Goal: Find contact information: Find contact information

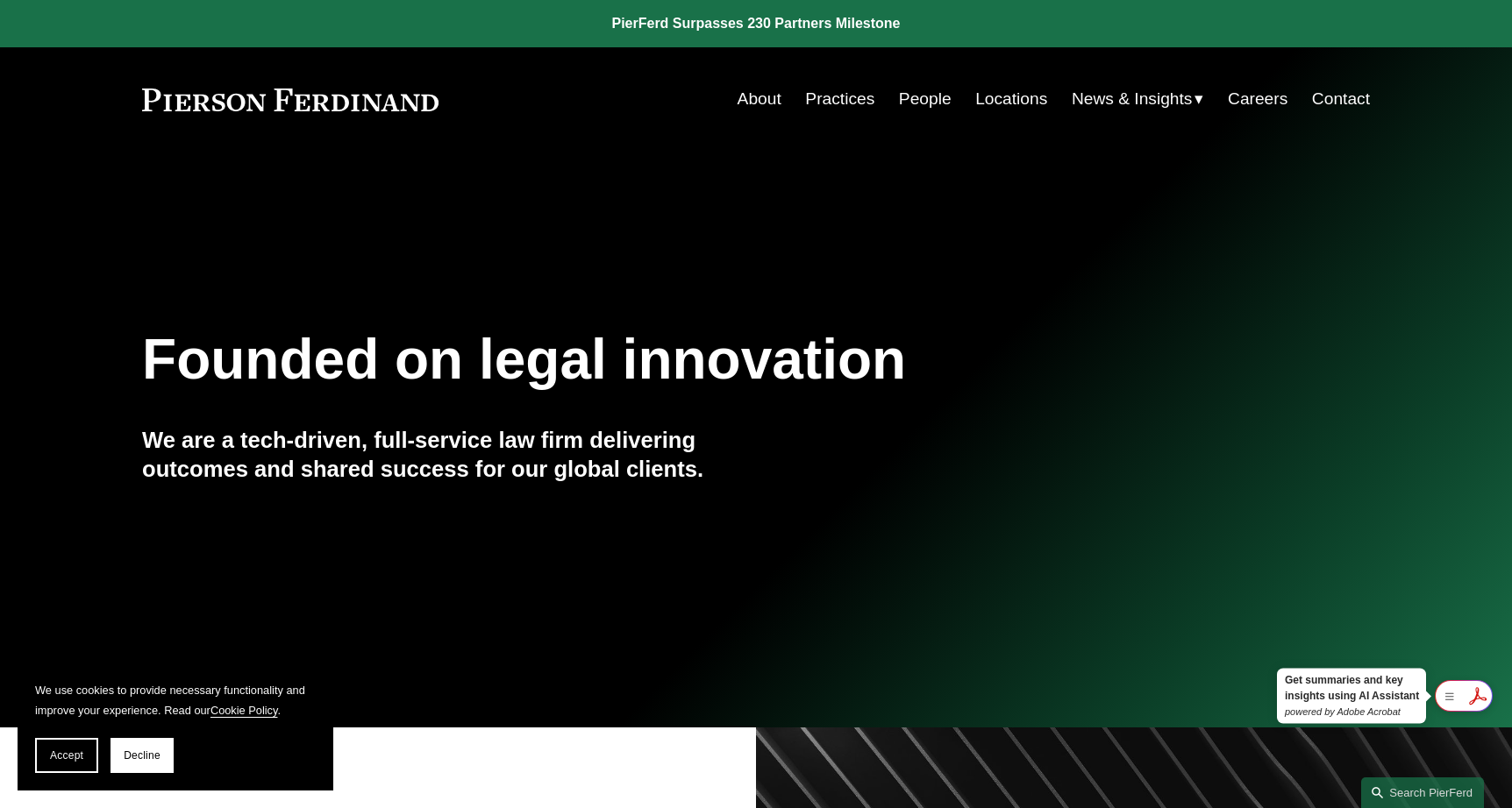
click at [1031, 97] on link "Locations" at bounding box center [1011, 99] width 72 height 34
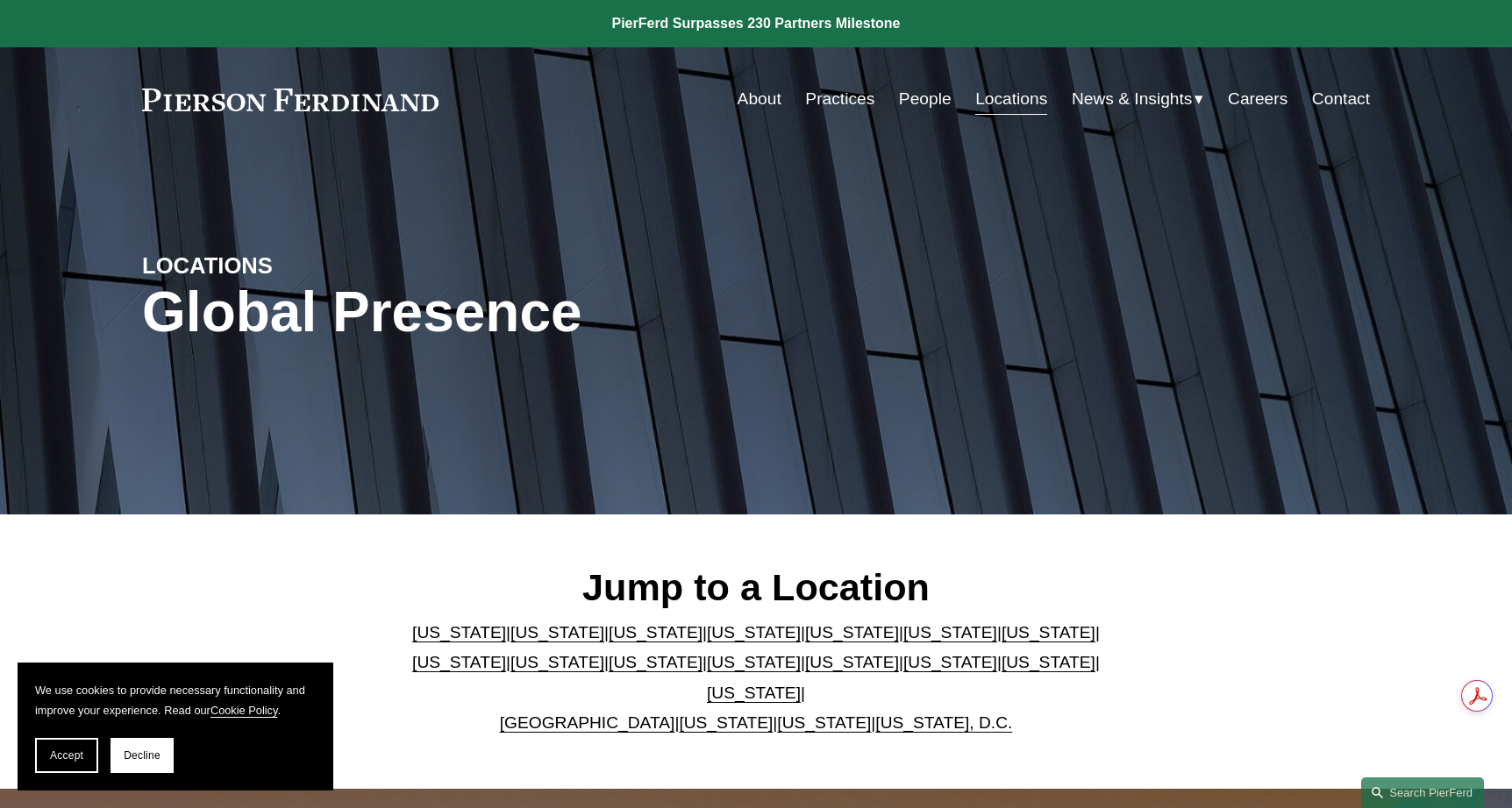
click at [906, 714] on p "Arizona | California | Colorado | Delaware | Florida | Georgia | Illinois | Mas…" at bounding box center [756, 678] width 716 height 121
click at [905, 713] on link "[US_STATE], D.C." at bounding box center [943, 722] width 136 height 19
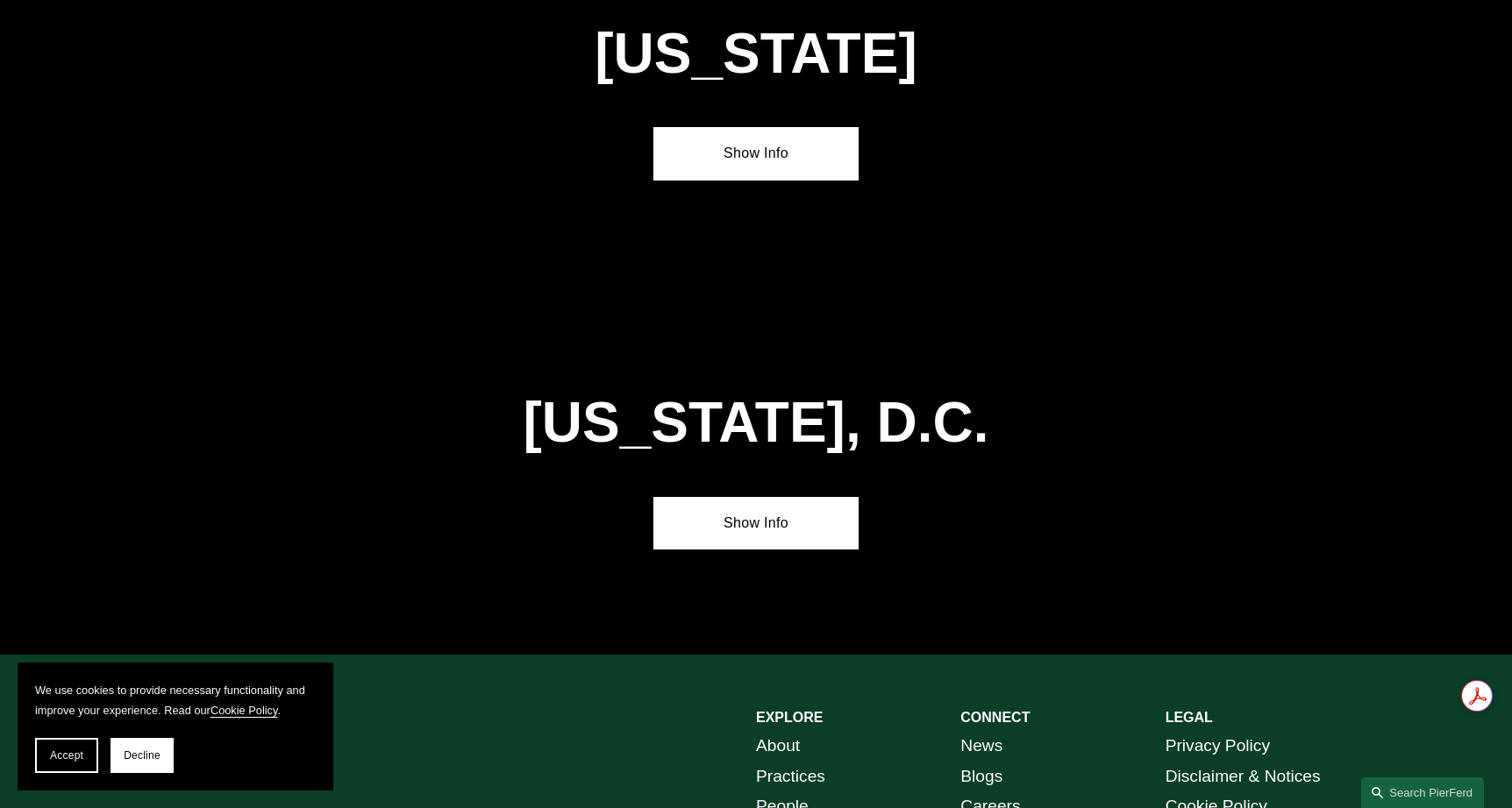
scroll to position [7378, 0]
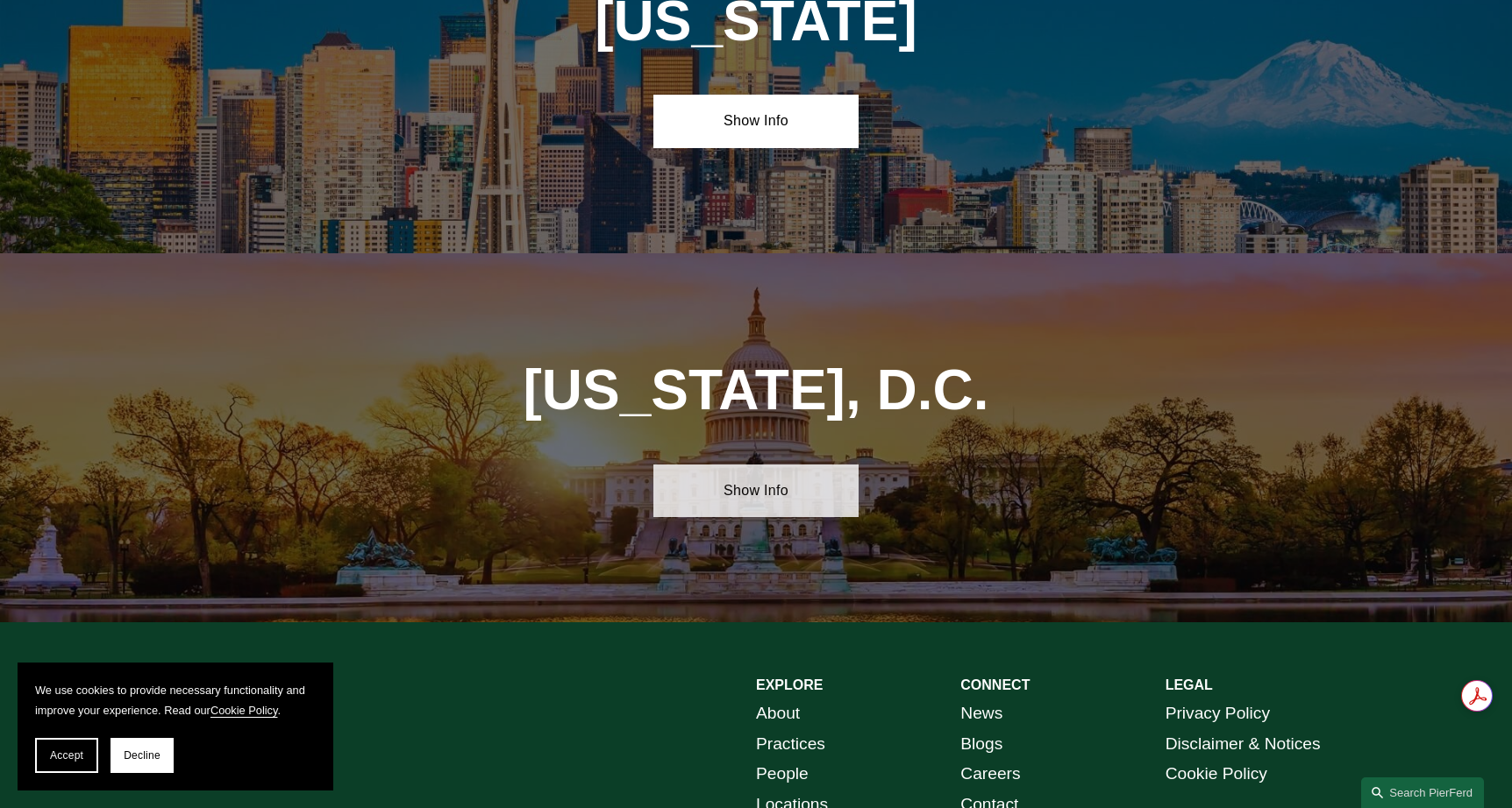
click at [764, 464] on link "Show Info" at bounding box center [755, 490] width 205 height 52
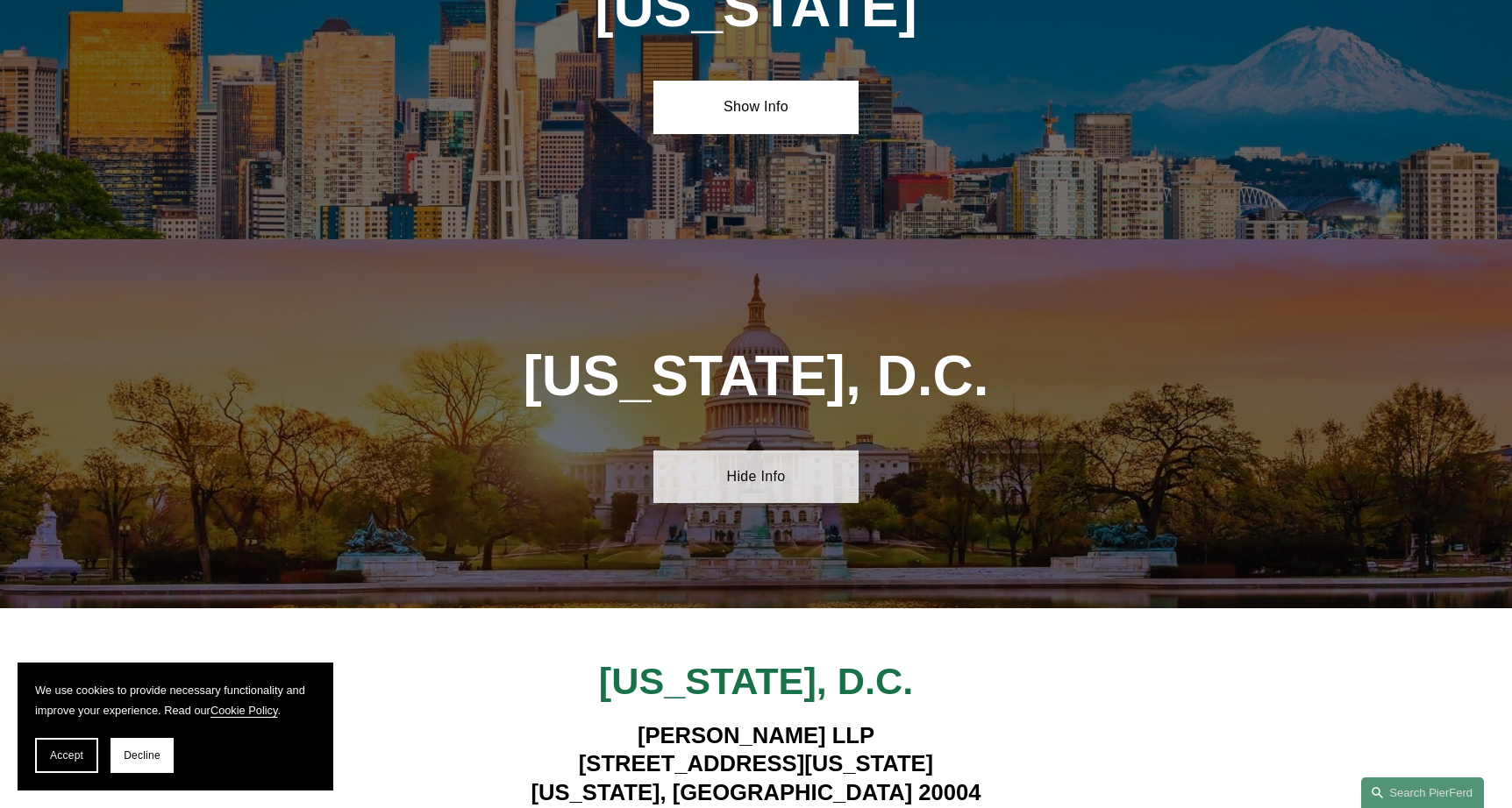
scroll to position [7395, 0]
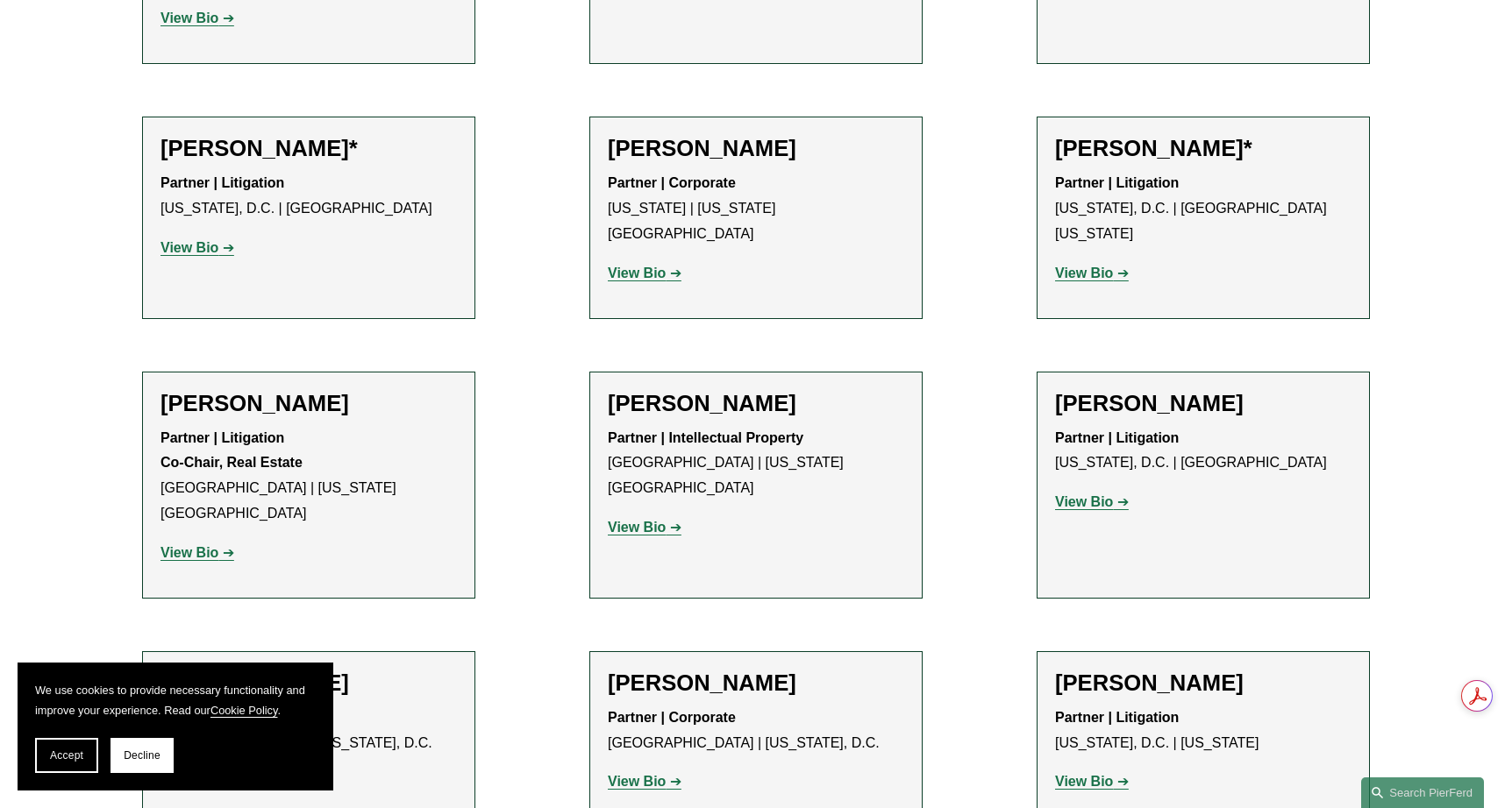
scroll to position [1253, 0]
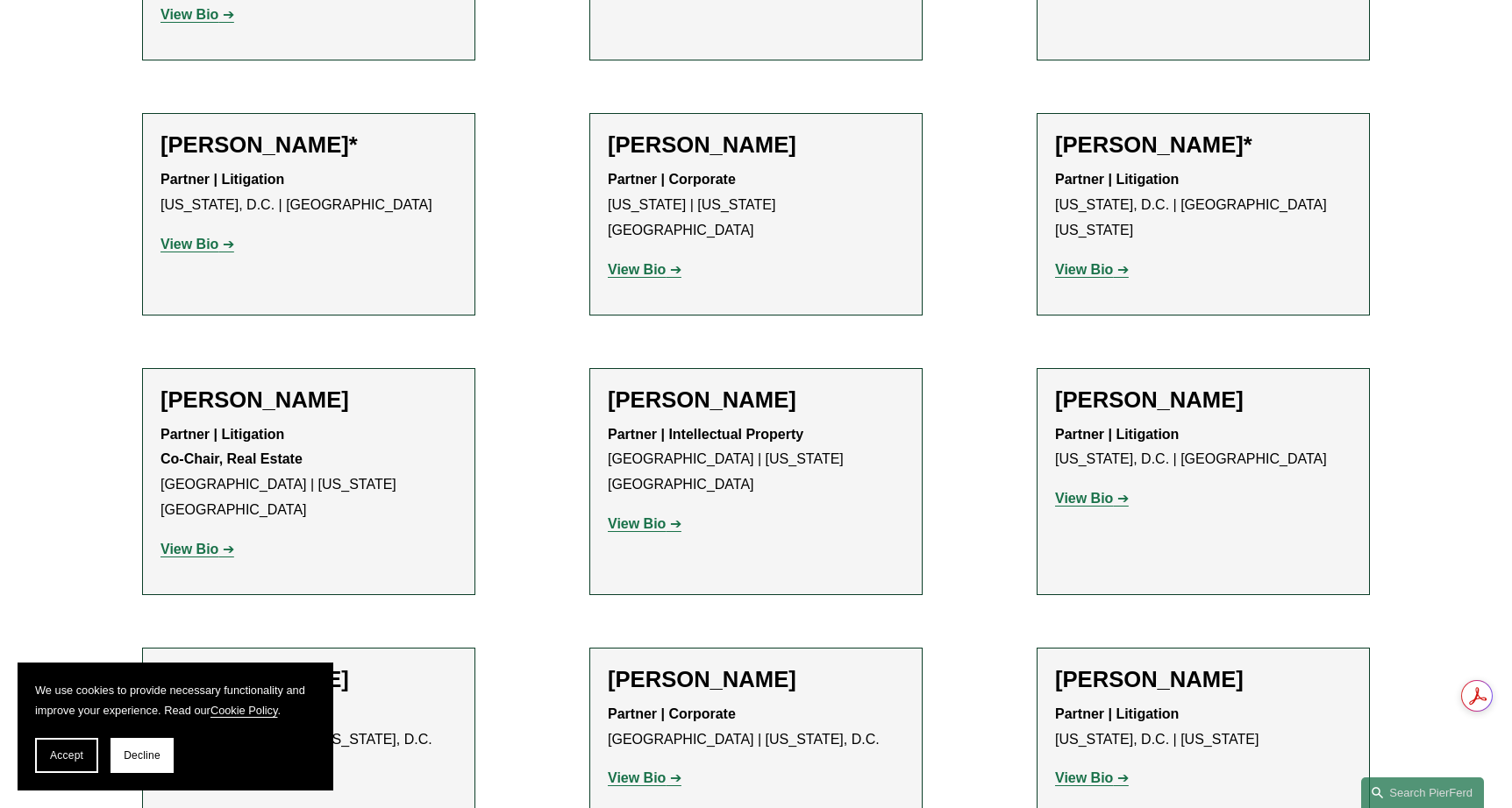
click at [187, 541] on strong "View Bio" at bounding box center [189, 548] width 58 height 15
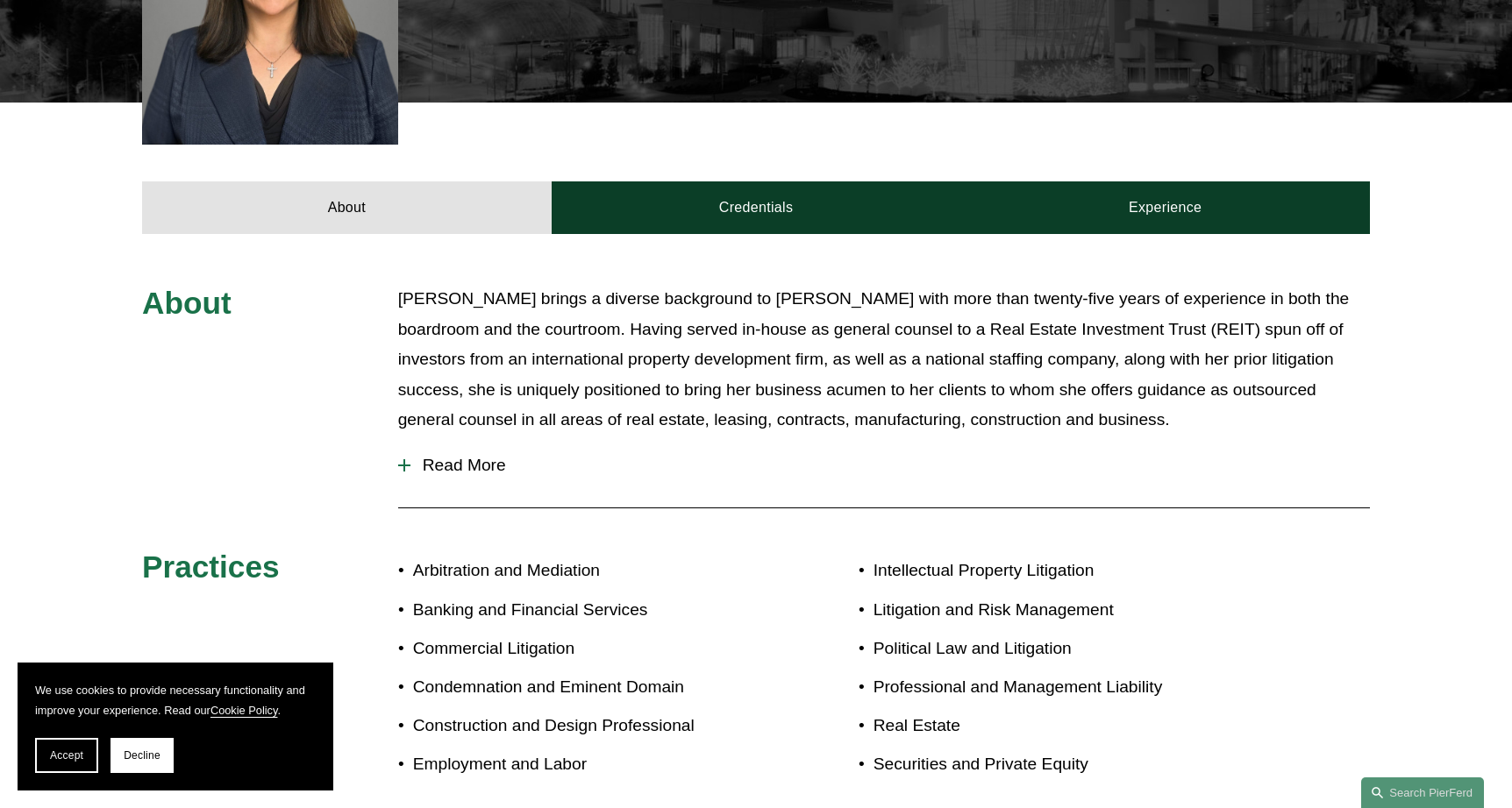
scroll to position [686, 0]
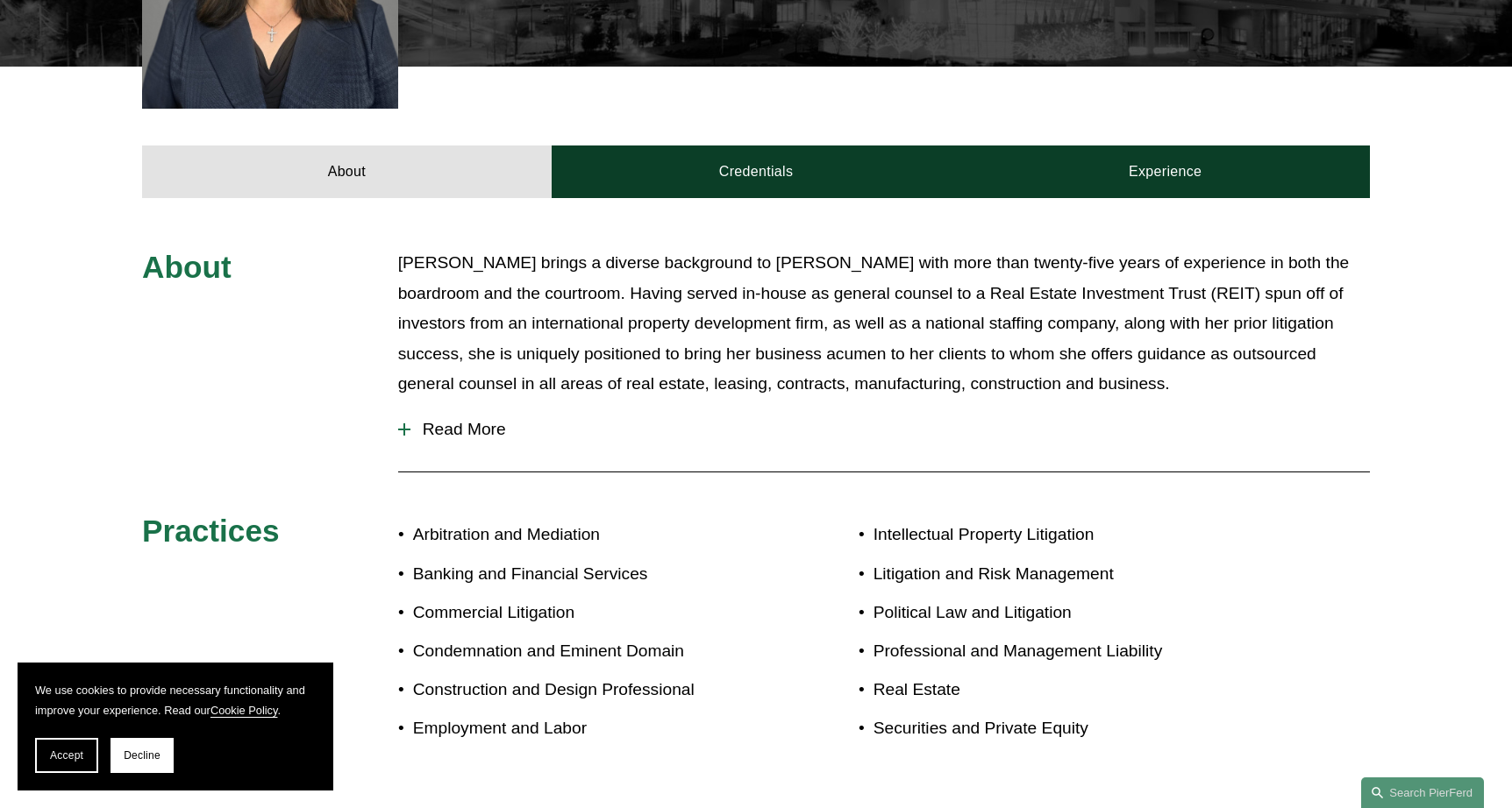
click at [451, 420] on span "Read More" at bounding box center [889, 430] width 960 height 20
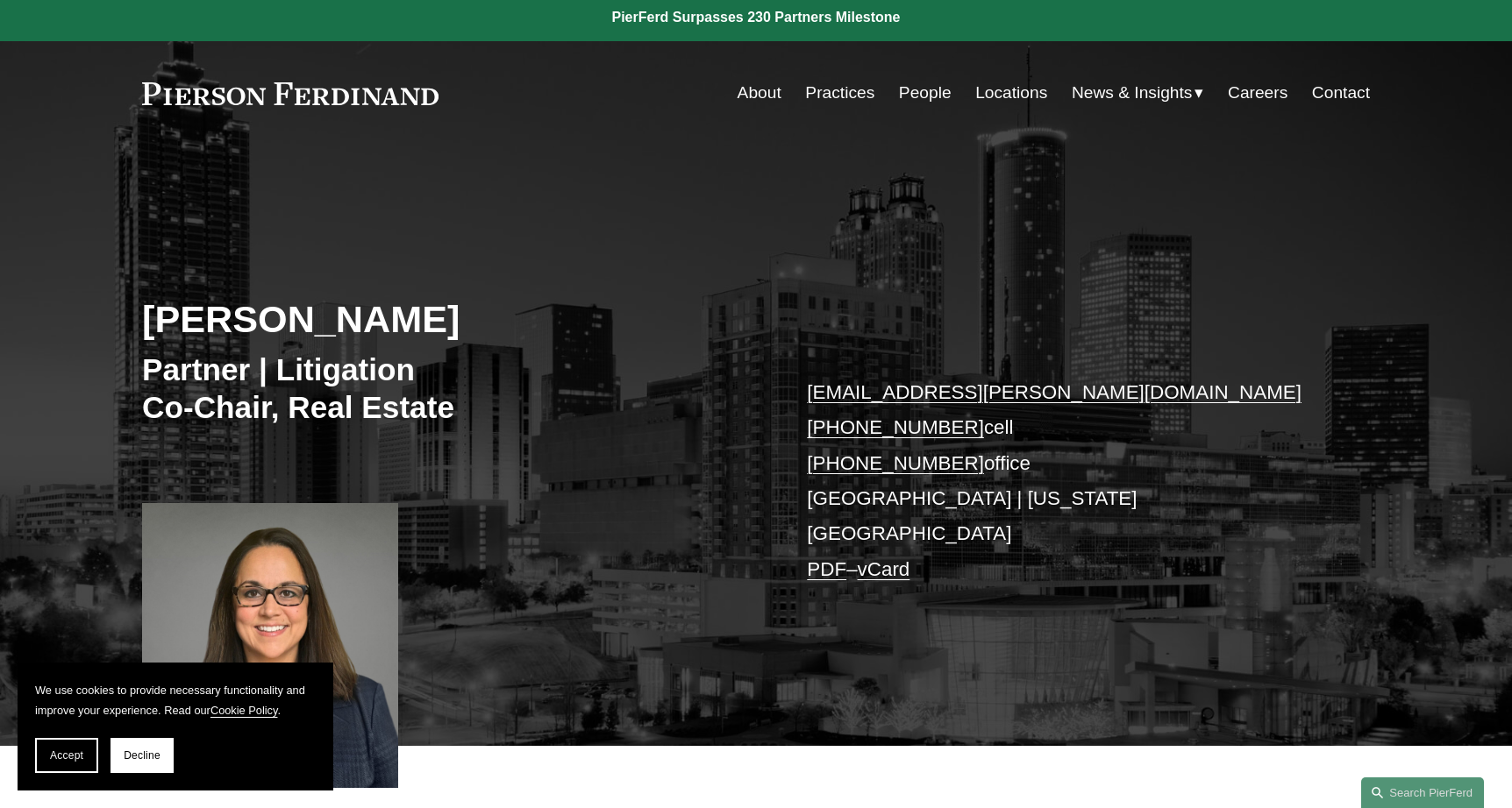
scroll to position [0, 0]
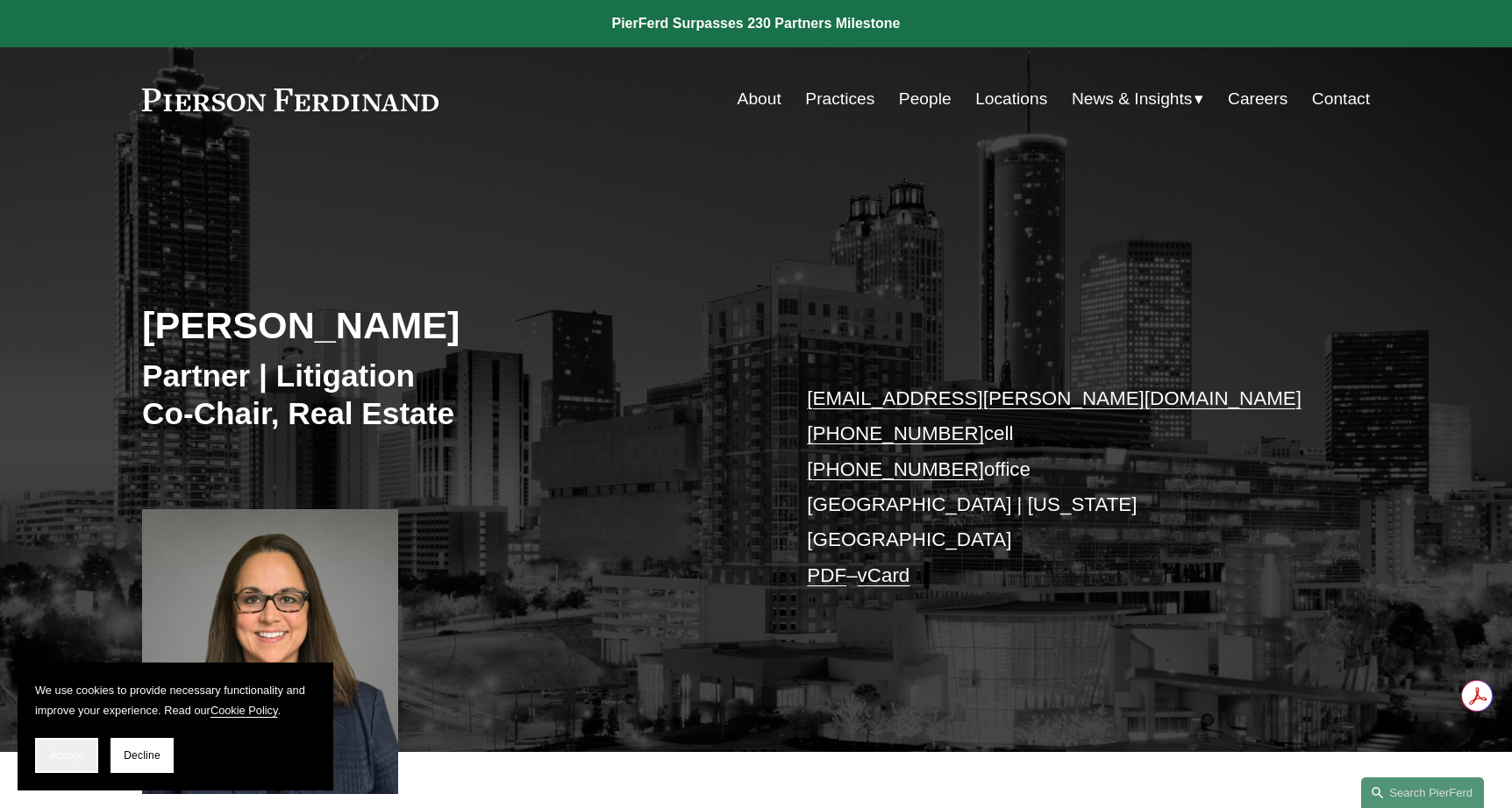
click at [71, 756] on span "Accept" at bounding box center [67, 756] width 34 height 12
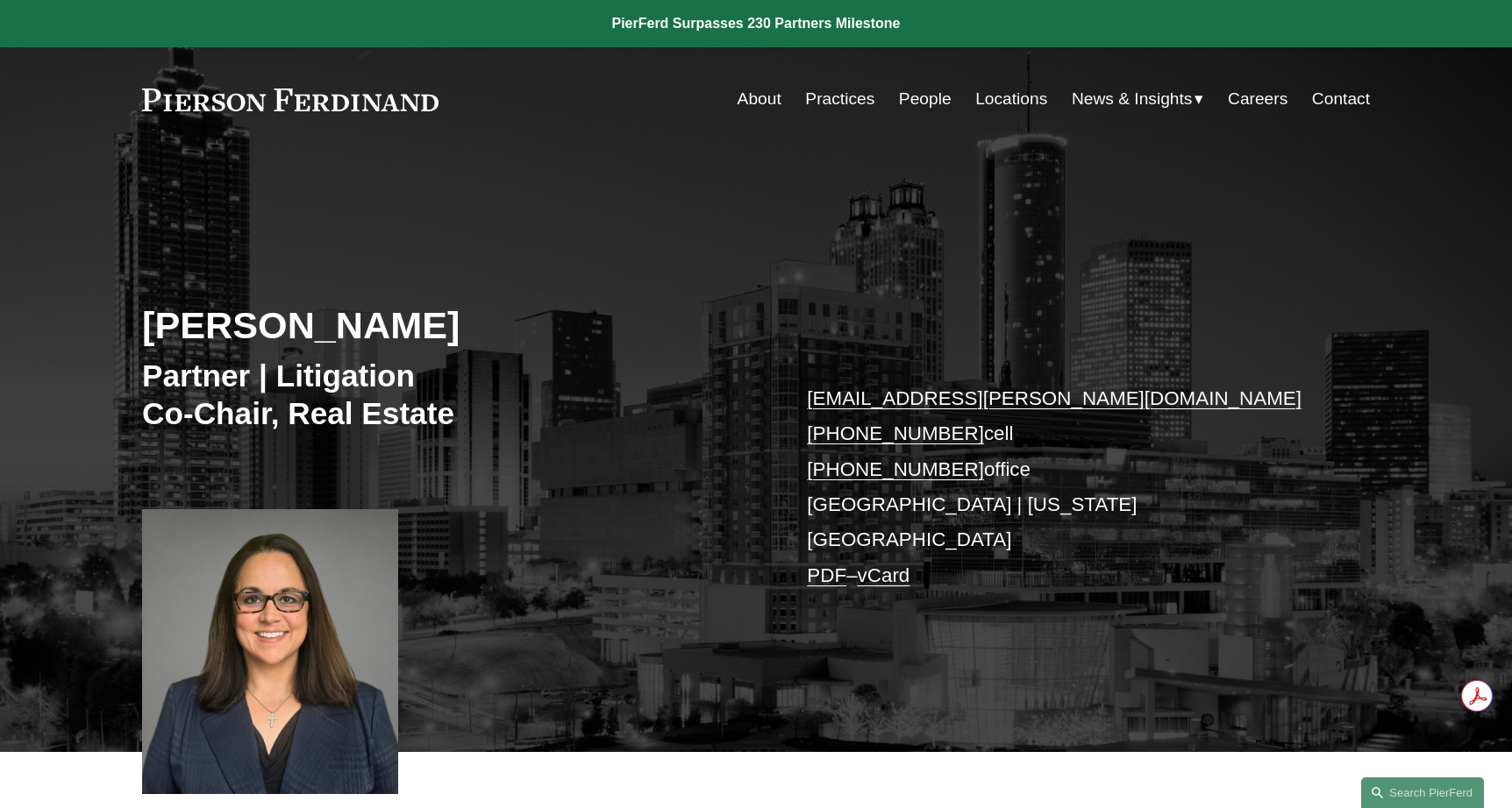
click at [1033, 768] on div "About Credentials Experience" at bounding box center [756, 817] width 1512 height 131
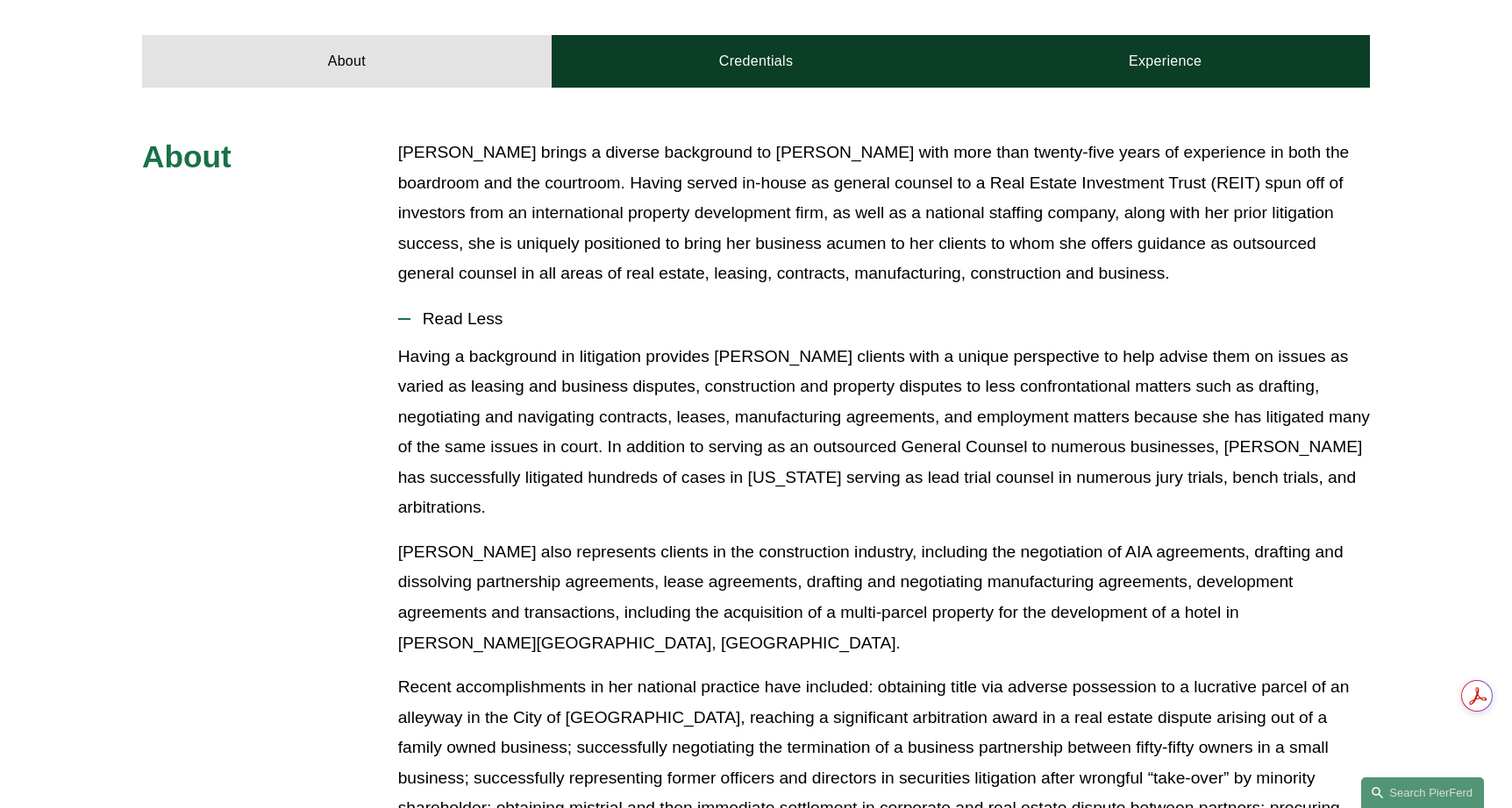
scroll to position [798, 0]
